Goal: Find specific page/section: Find specific page/section

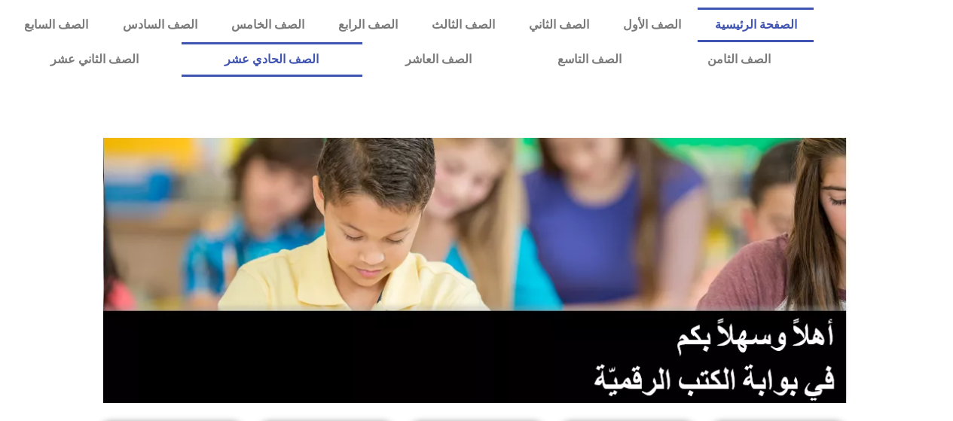
click at [321, 62] on link "الصف الحادي عشر" at bounding box center [272, 59] width 180 height 35
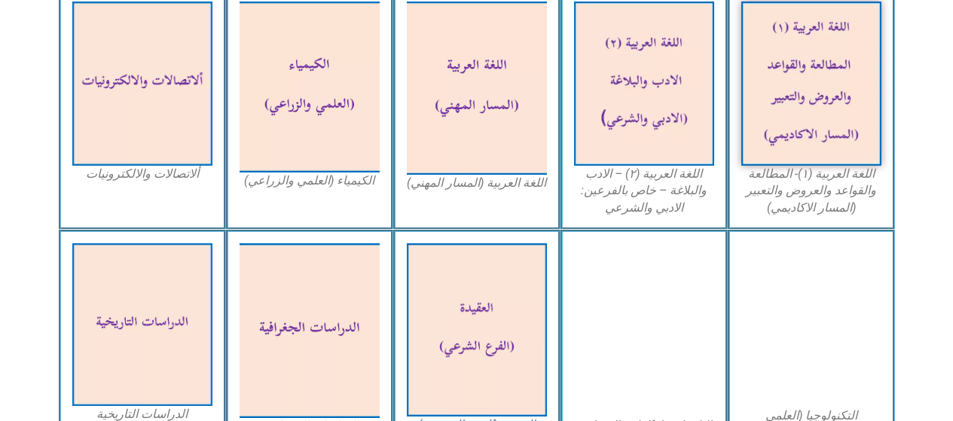
scroll to position [500, 0]
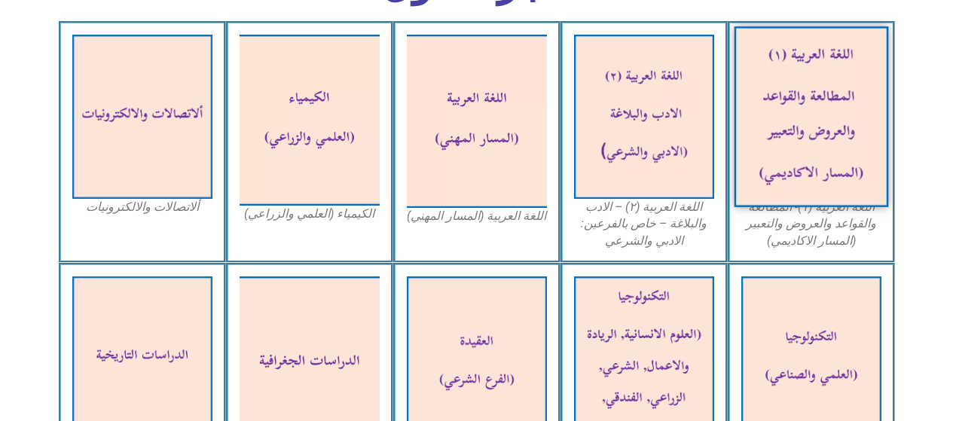
click at [851, 102] on img at bounding box center [811, 116] width 154 height 181
